Goal: Information Seeking & Learning: Understand process/instructions

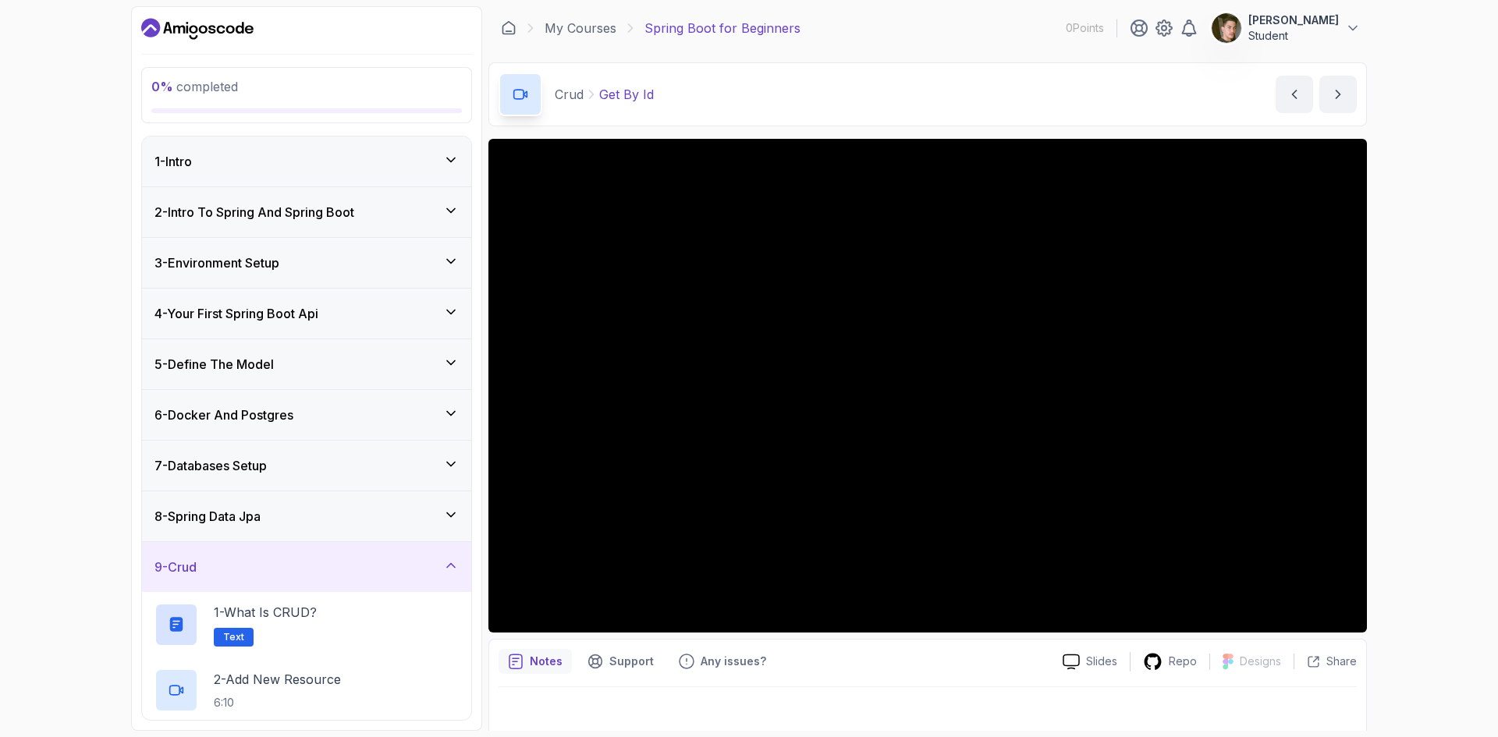
scroll to position [221, 0]
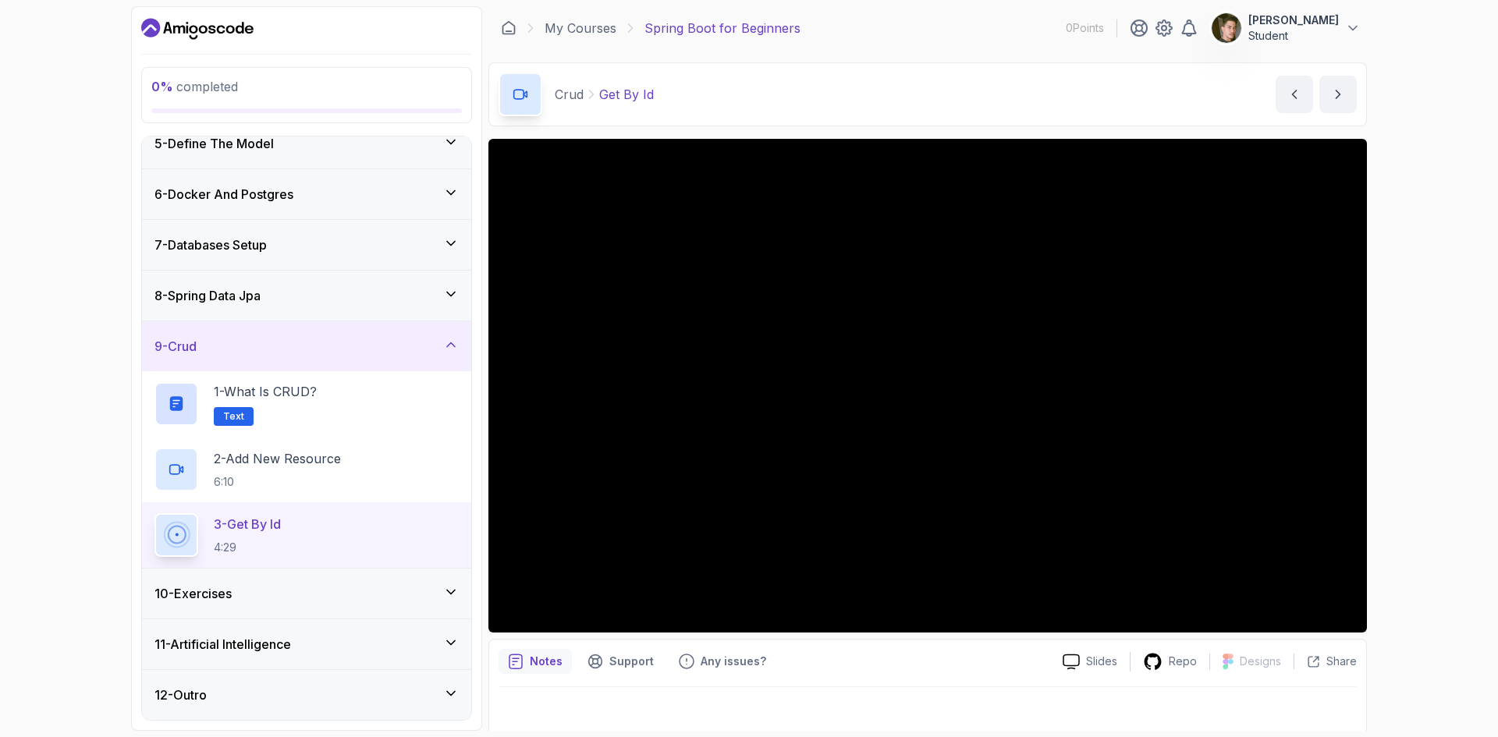
click at [408, 609] on div "10 - Exercises" at bounding box center [306, 594] width 329 height 50
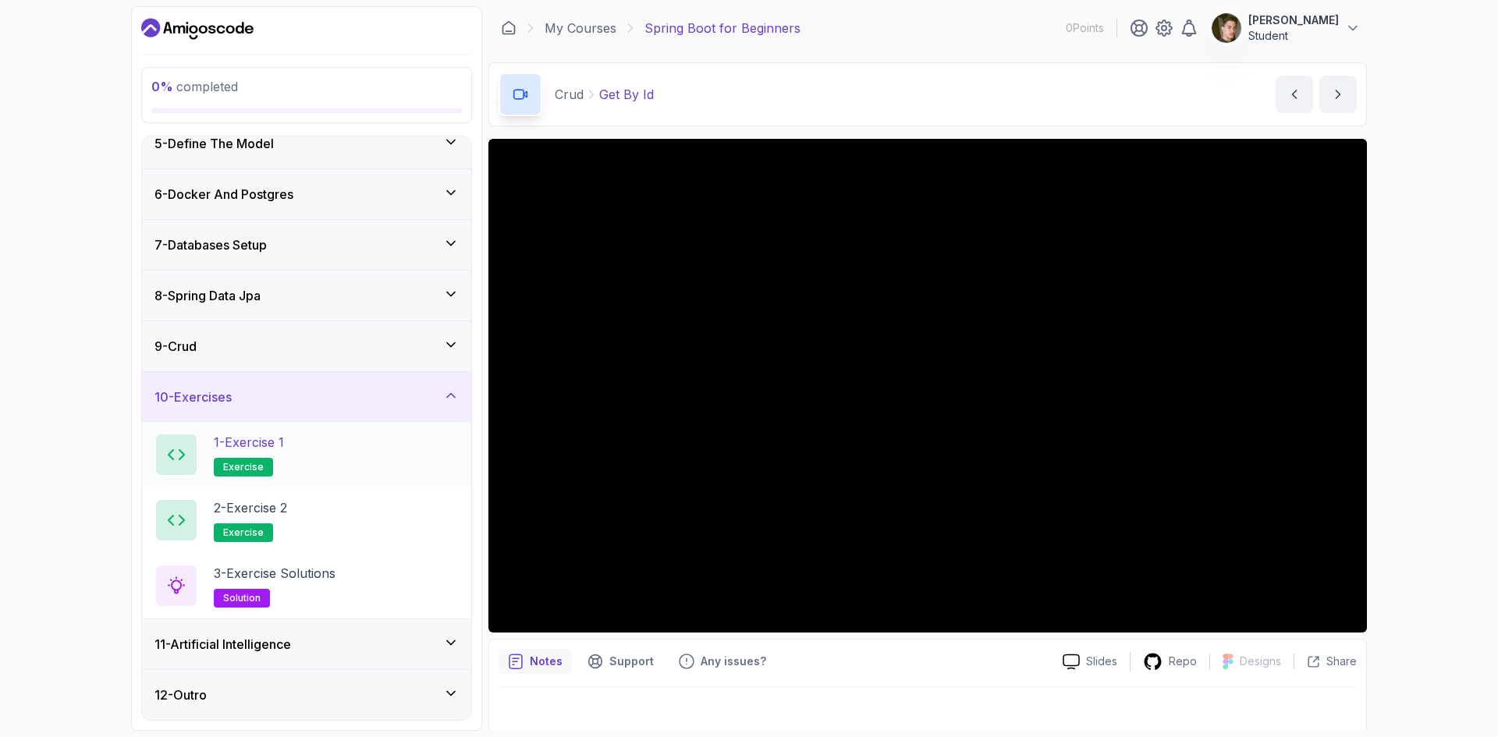
click at [323, 458] on div "1 - Exercise 1 exercise" at bounding box center [306, 455] width 304 height 44
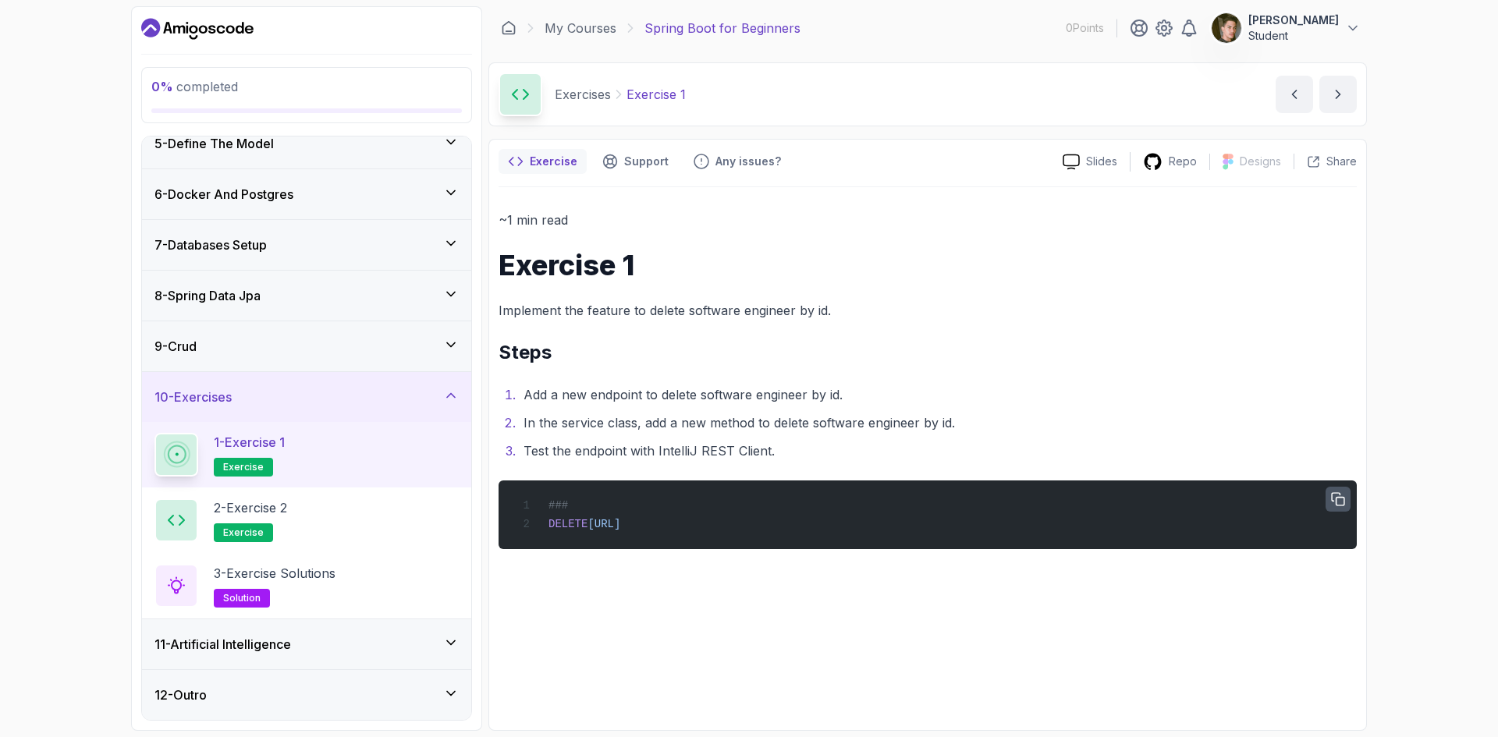
click at [1337, 499] on icon "button" at bounding box center [1338, 499] width 14 height 14
click at [899, 525] on div "### DELETE [URL]" at bounding box center [927, 515] width 833 height 50
click at [319, 531] on div "2 - Exercise 2 exercise" at bounding box center [306, 521] width 304 height 44
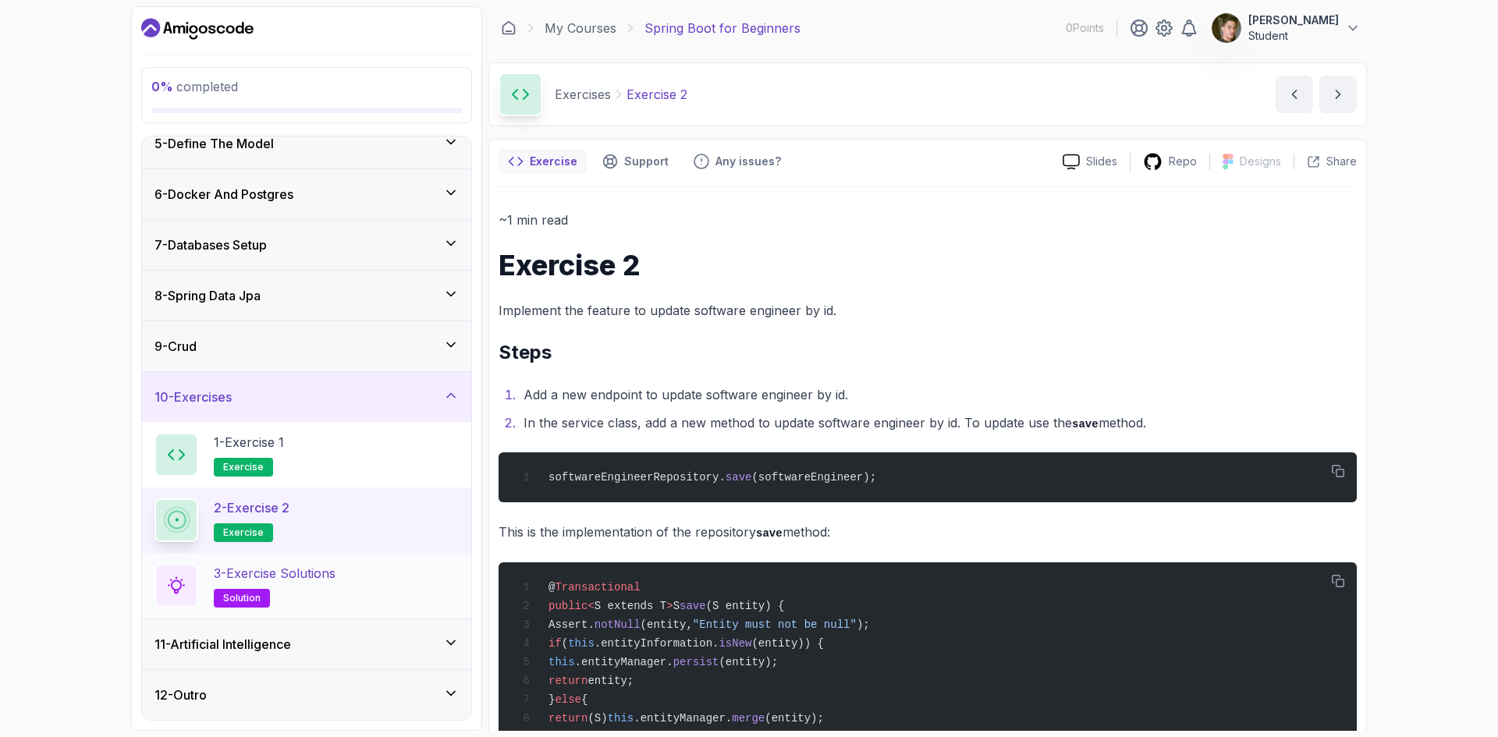
click at [318, 598] on h2 "3 - Exercise Solutions solution" at bounding box center [275, 586] width 122 height 44
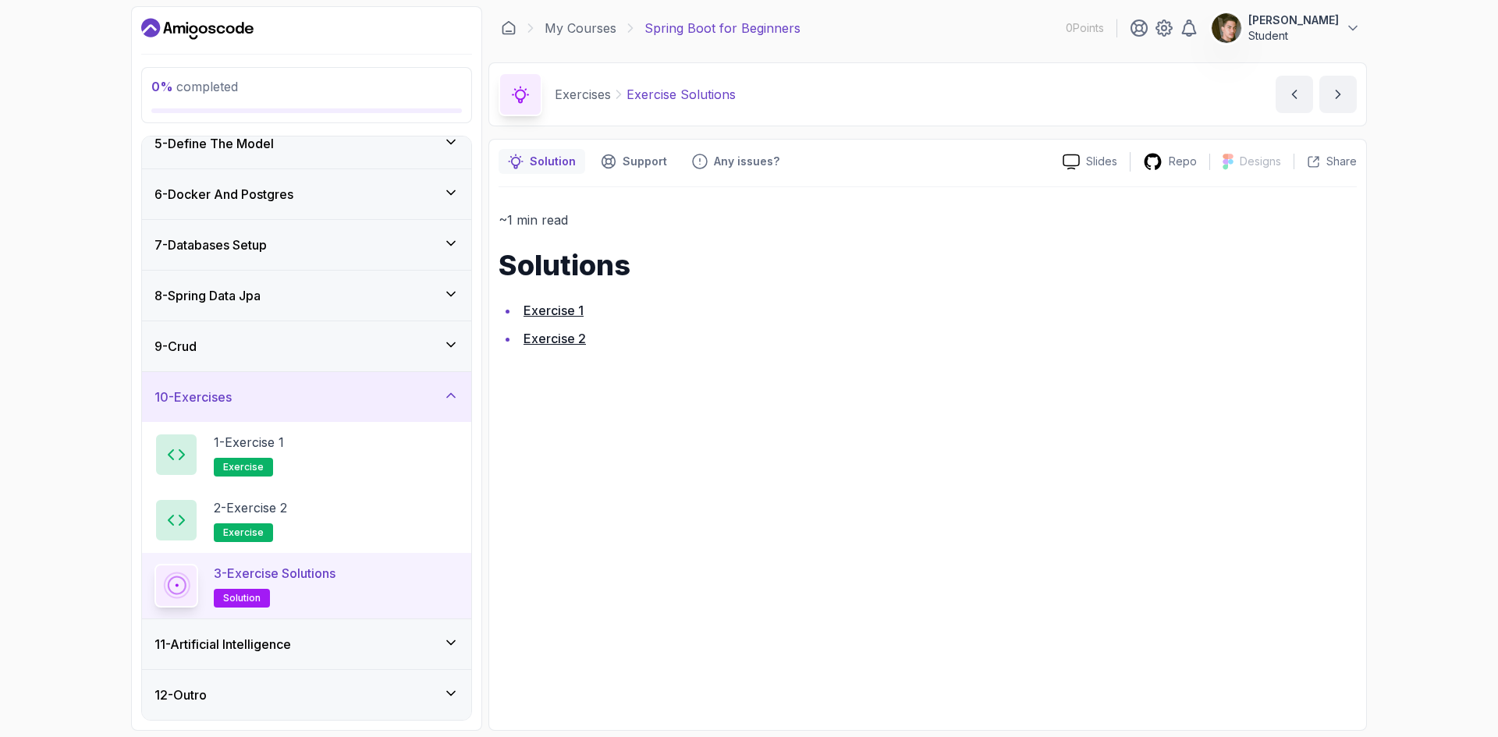
click at [548, 313] on link "Exercise 1" at bounding box center [553, 311] width 60 height 16
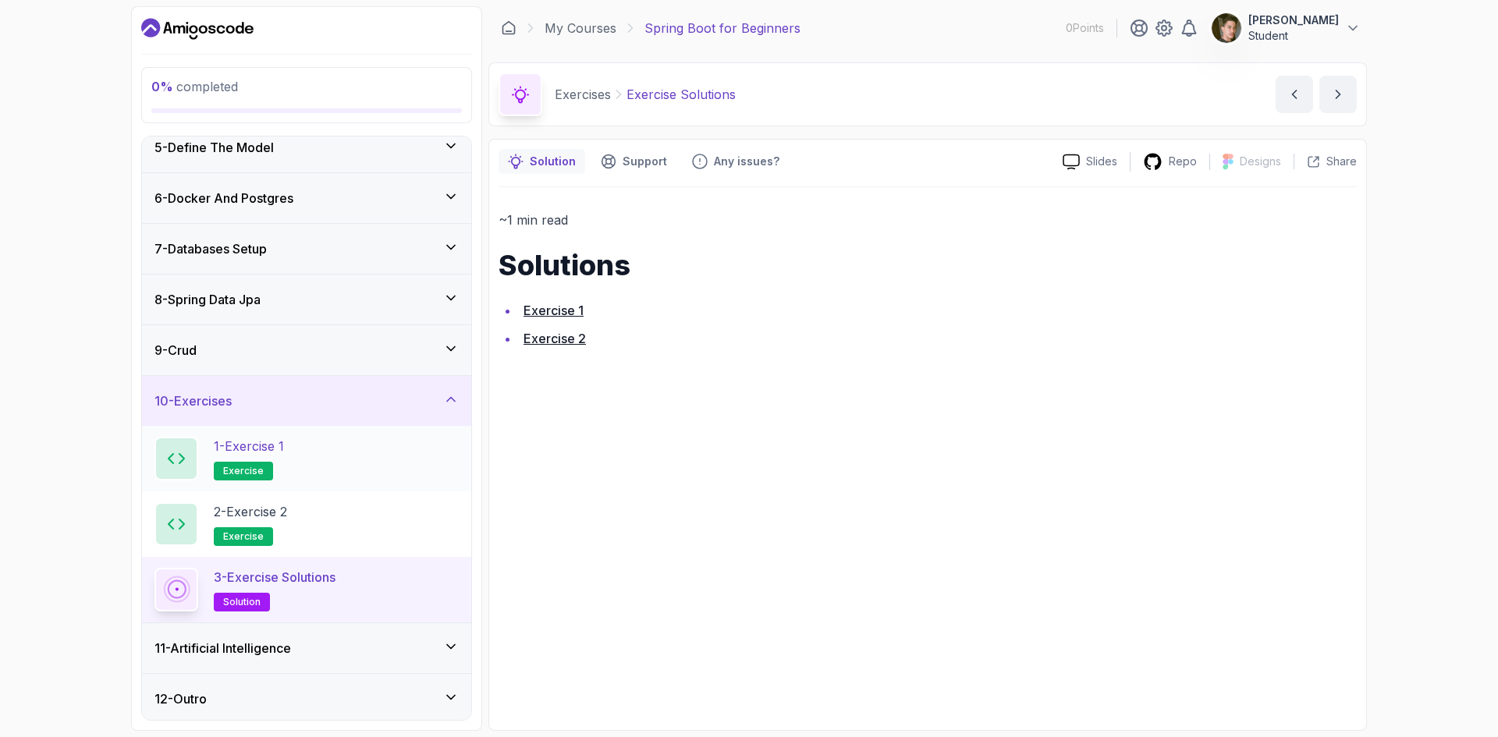
scroll to position [221, 0]
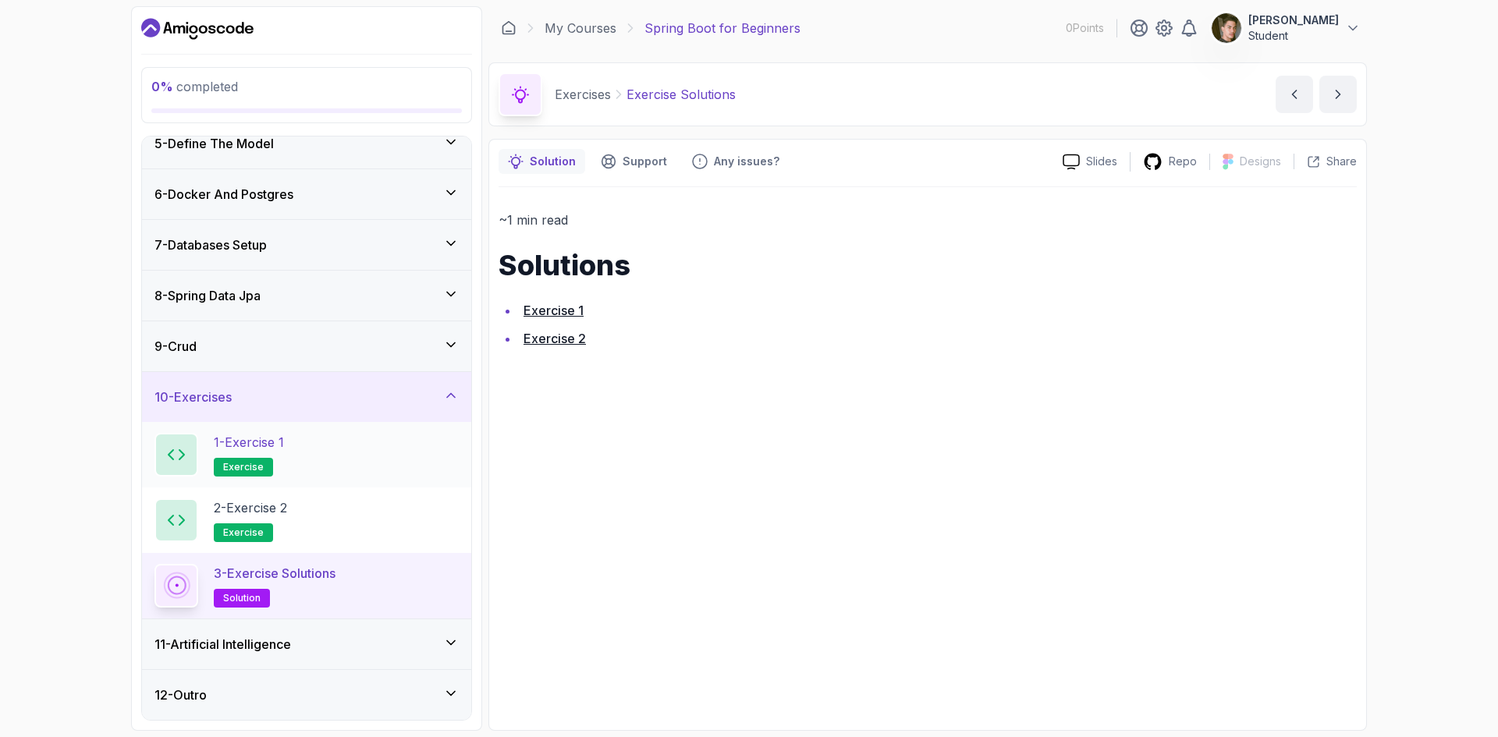
click at [247, 456] on h2 "1 - Exercise 1 exercise" at bounding box center [249, 455] width 70 height 44
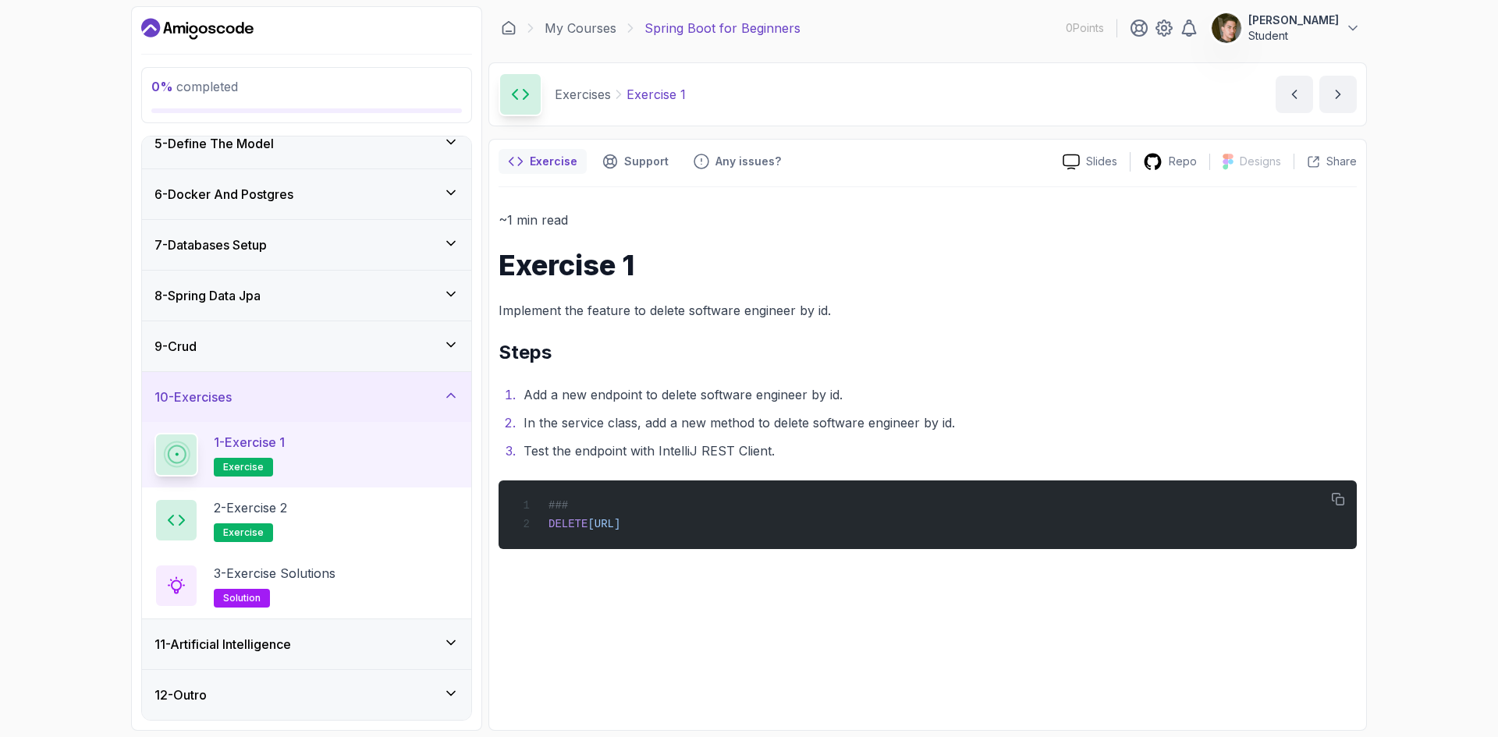
click at [291, 641] on h3 "11 - Artificial Intelligence" at bounding box center [222, 644] width 137 height 19
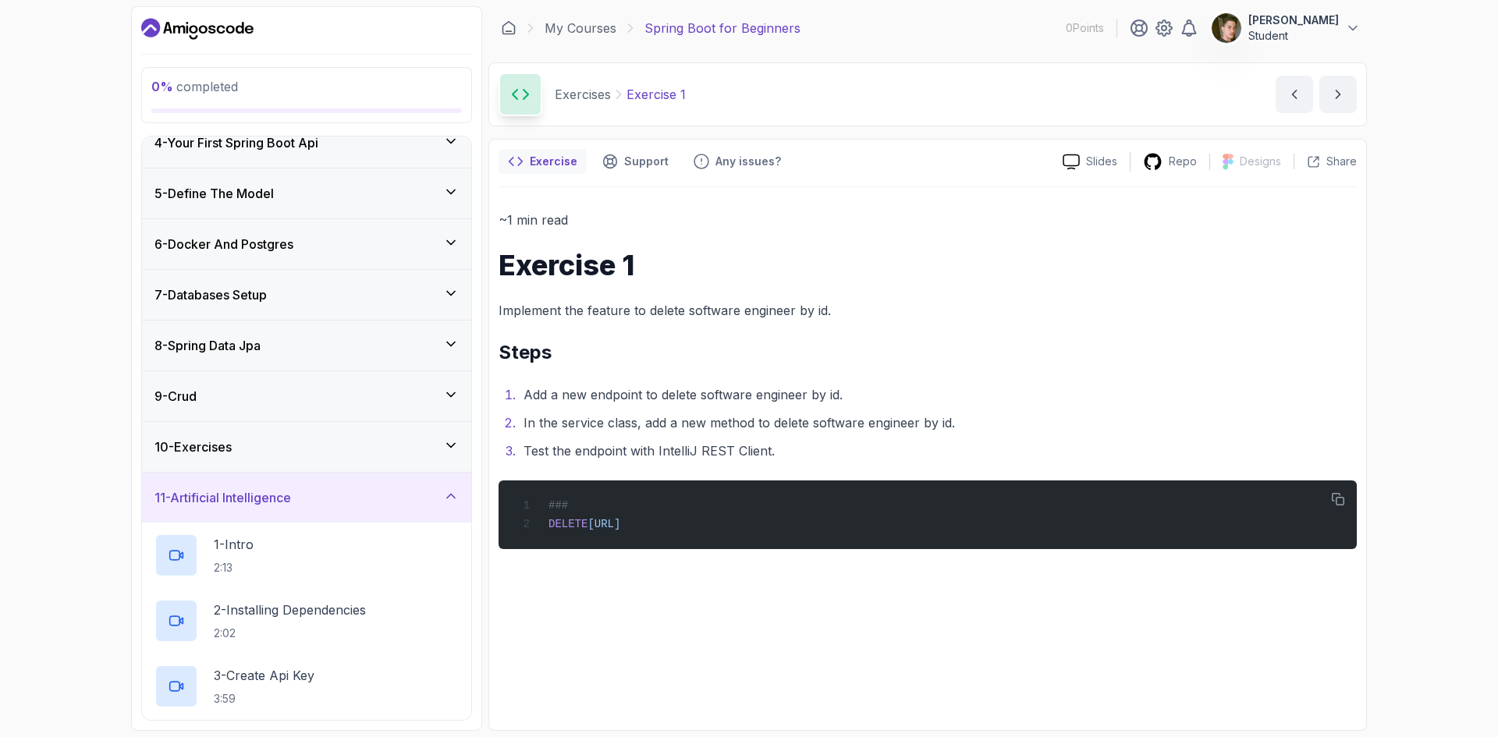
click at [373, 512] on div "11 - Artificial Intelligence" at bounding box center [306, 498] width 329 height 50
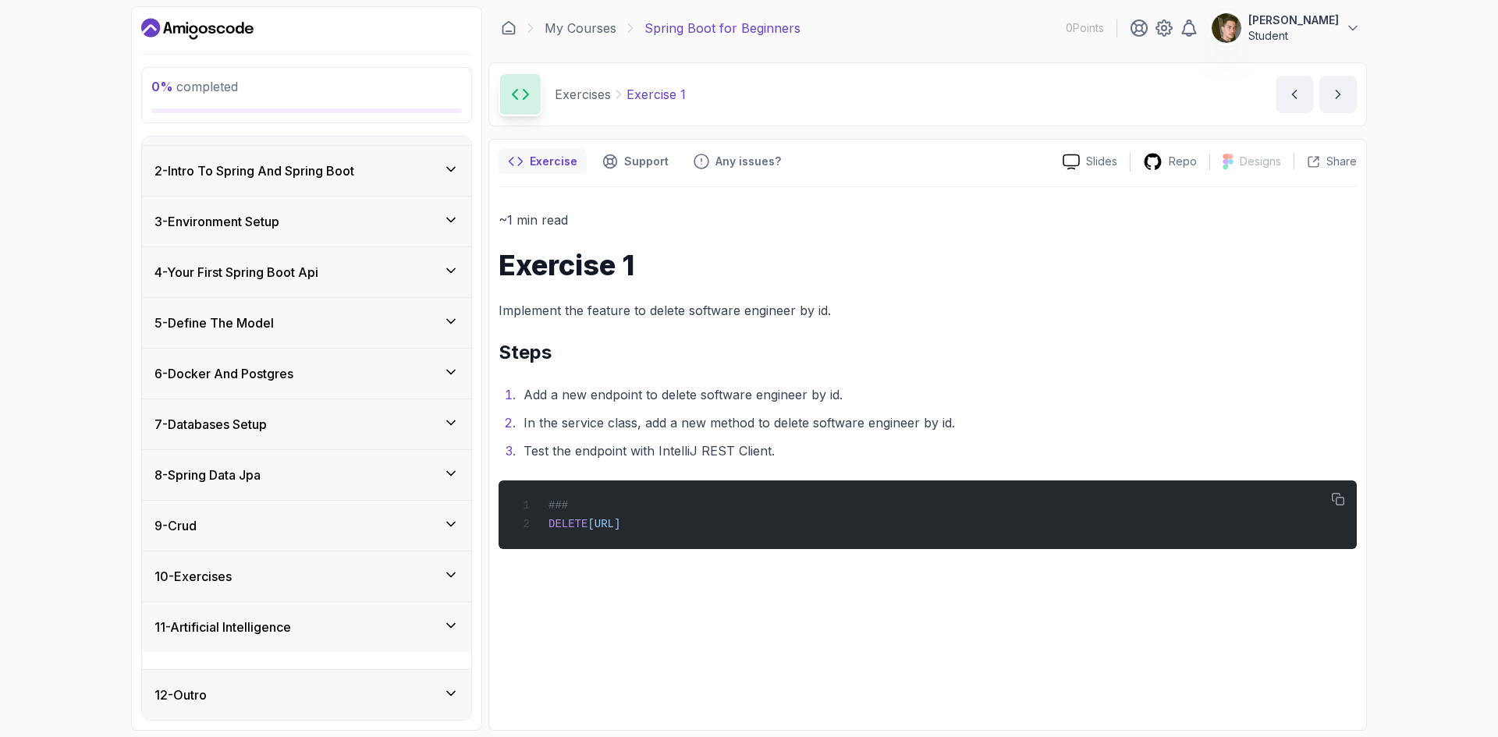
scroll to position [24, 0]
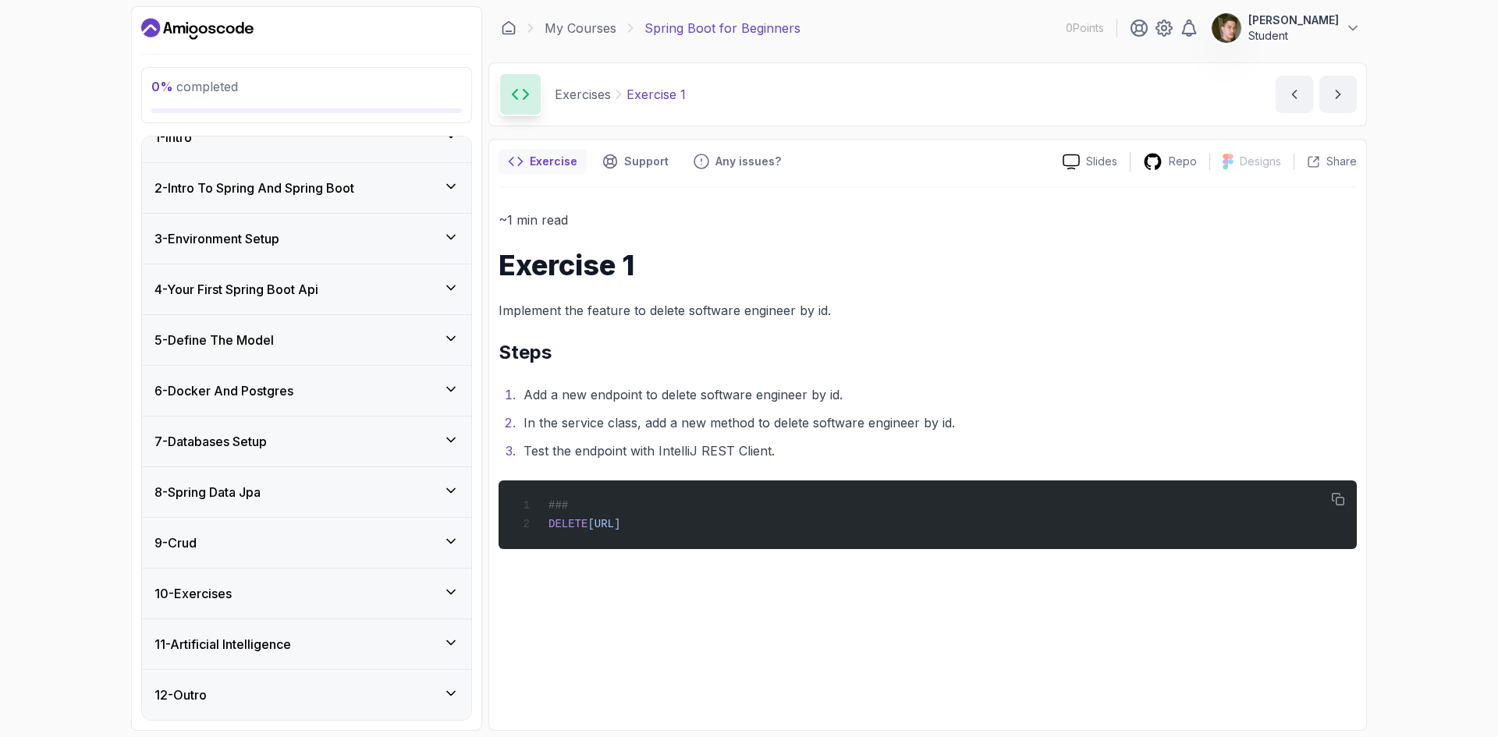
click at [338, 690] on div "12 - Outro" at bounding box center [306, 695] width 304 height 19
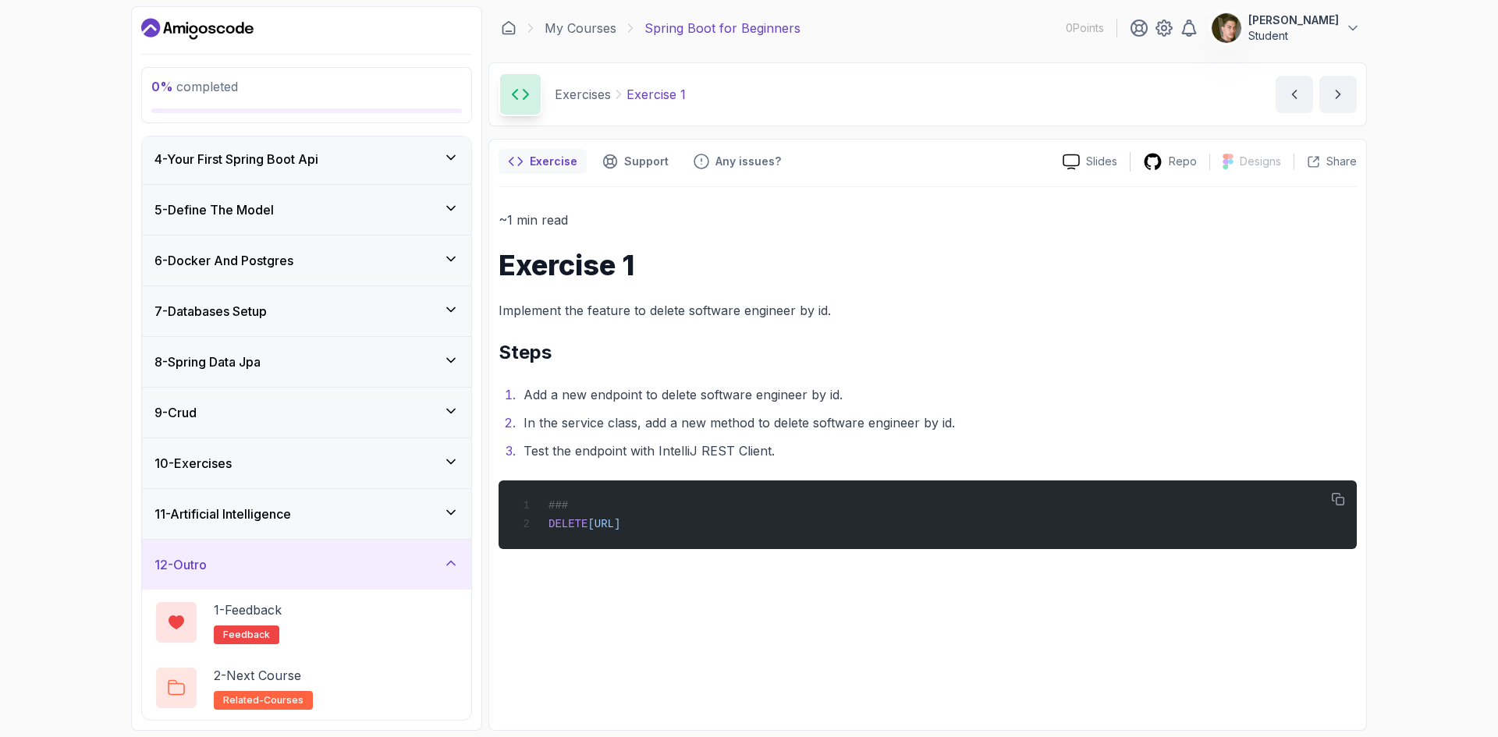
scroll to position [155, 0]
click at [361, 555] on div "12 - Outro" at bounding box center [306, 564] width 304 height 19
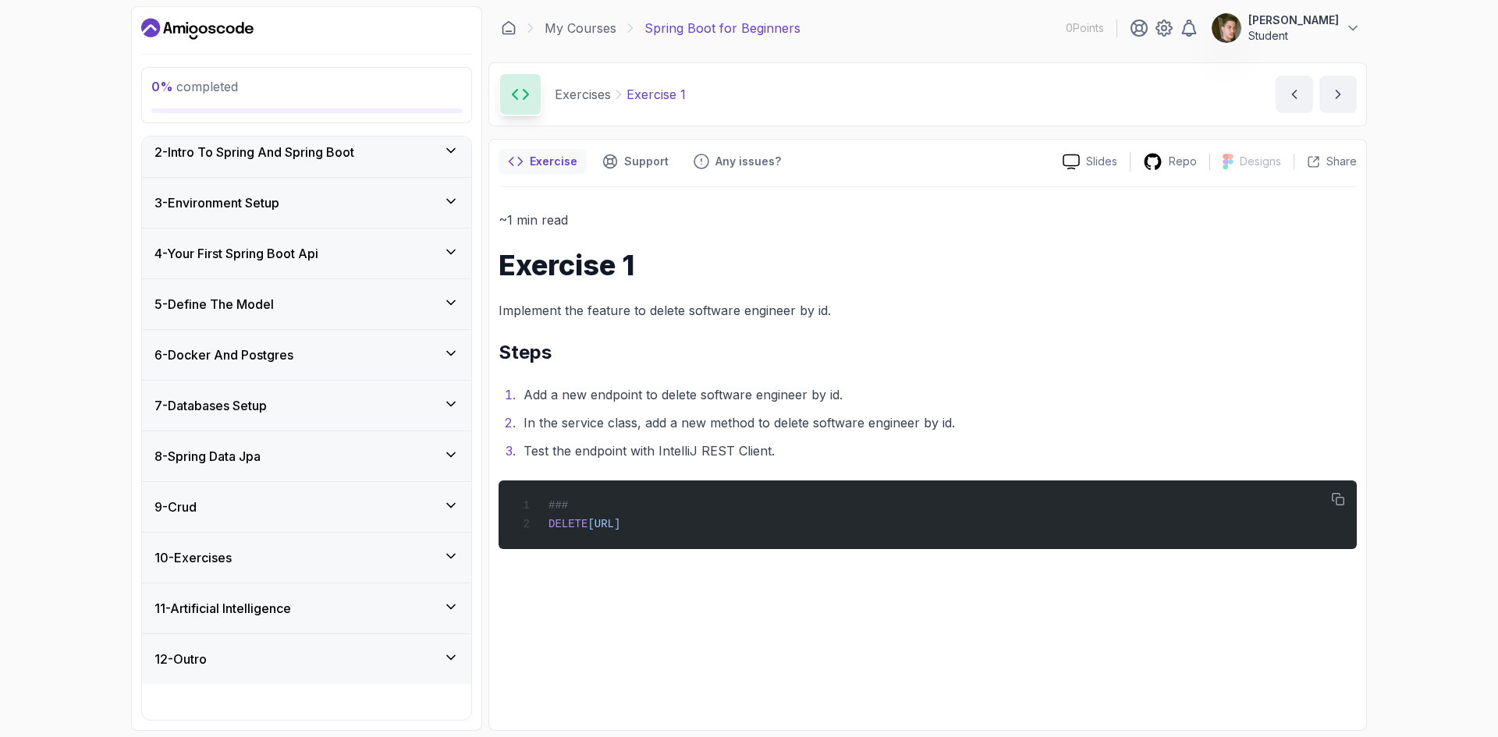
scroll to position [24, 0]
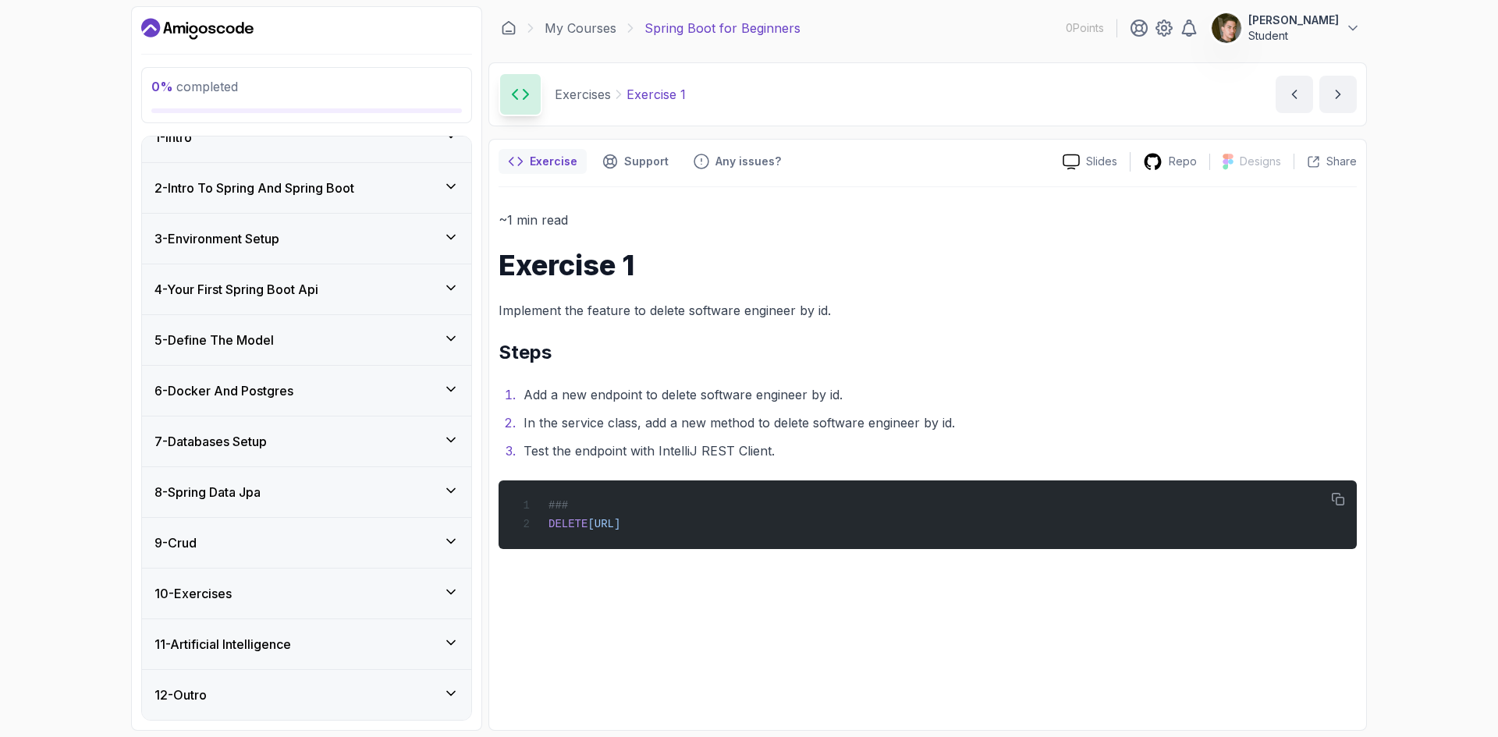
click at [368, 614] on div "10 - Exercises" at bounding box center [306, 594] width 329 height 50
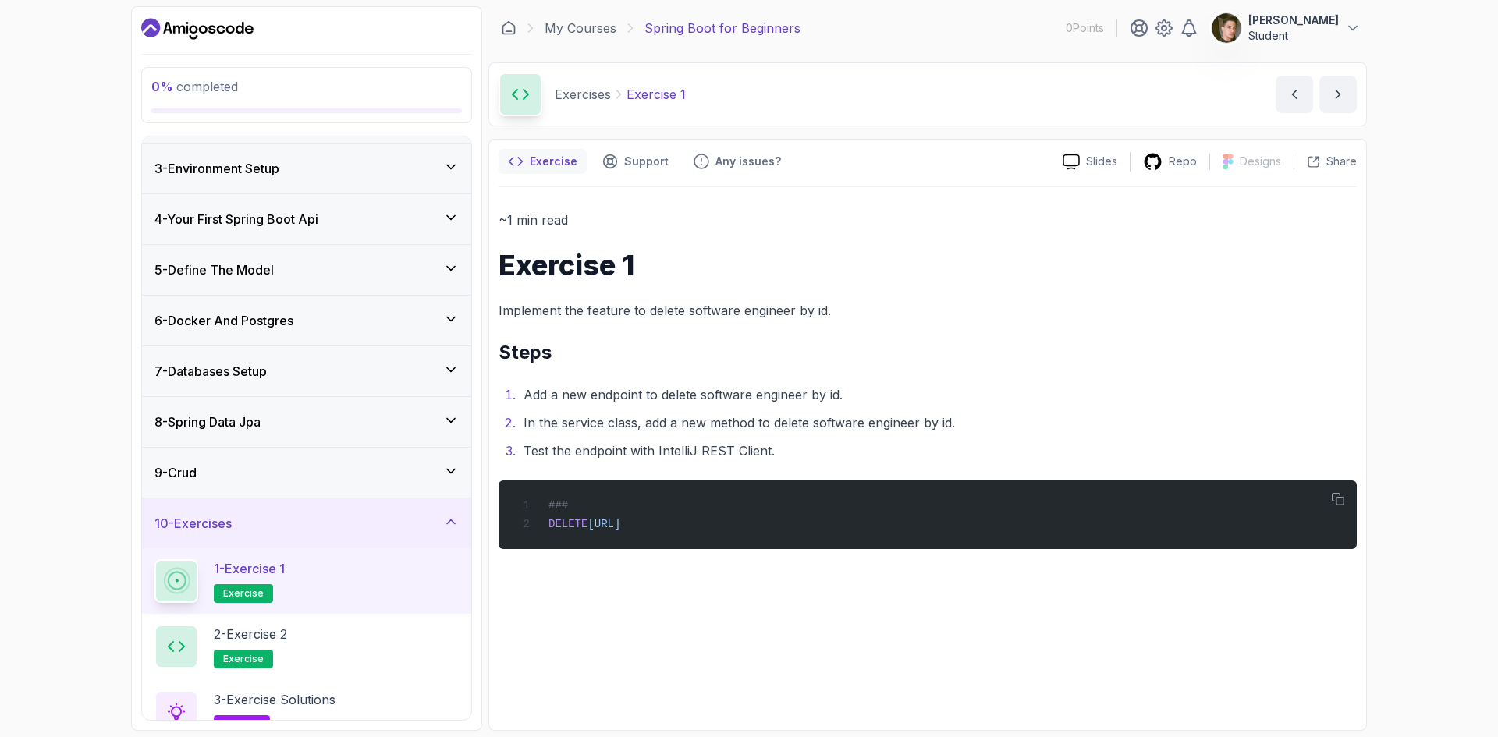
scroll to position [221, 0]
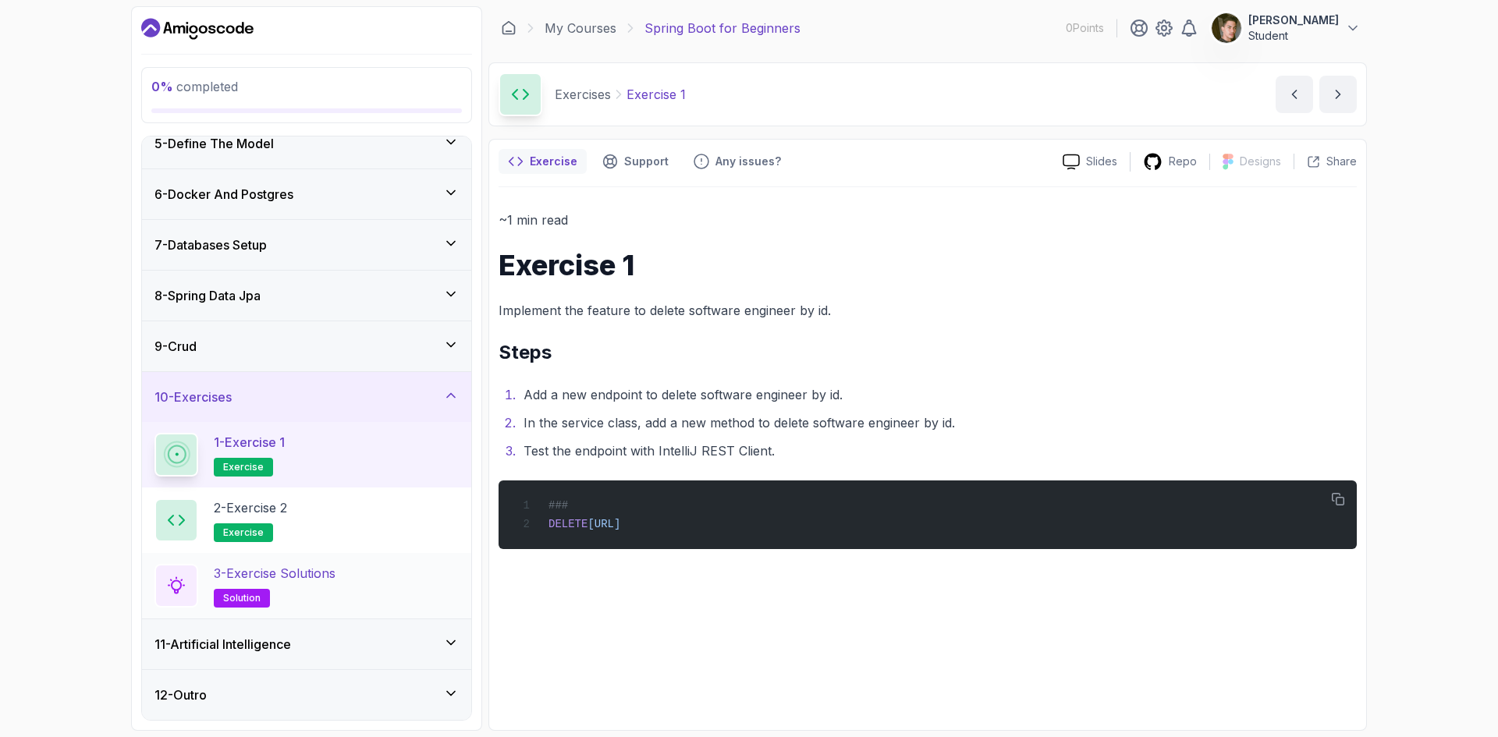
click at [335, 574] on p "3 - Exercise Solutions" at bounding box center [275, 573] width 122 height 19
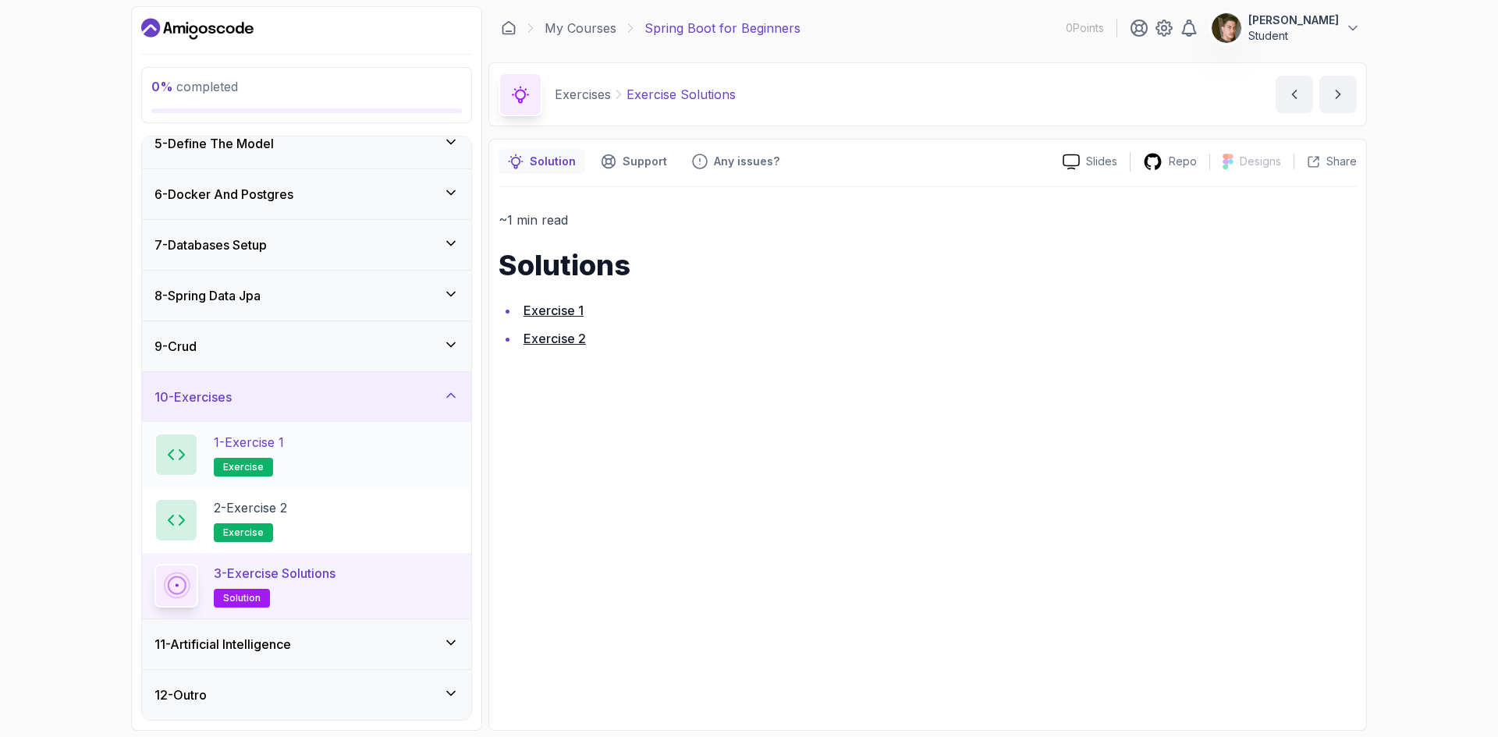
click at [236, 464] on span "exercise" at bounding box center [243, 467] width 41 height 12
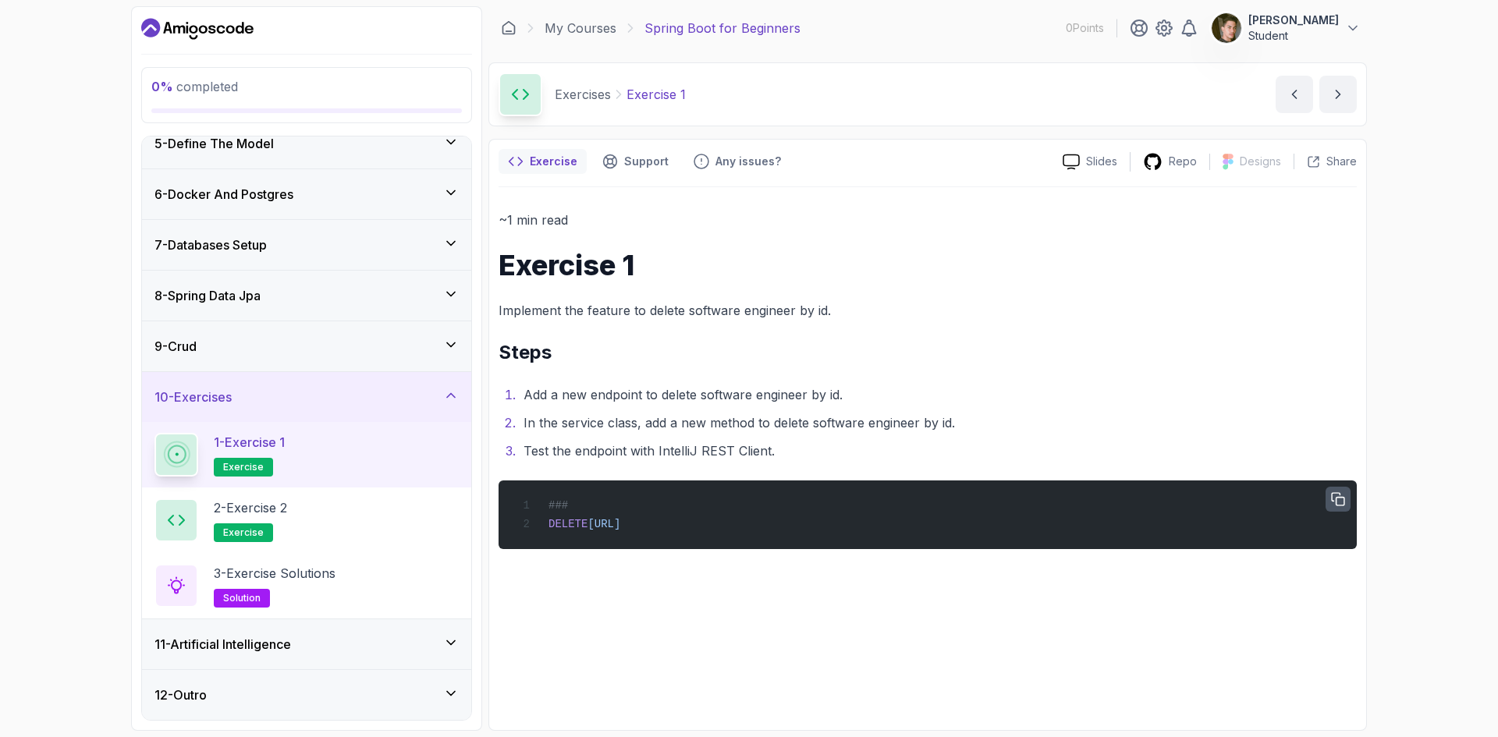
click at [1339, 497] on icon "button" at bounding box center [1338, 499] width 12 height 12
